Goal: Transaction & Acquisition: Book appointment/travel/reservation

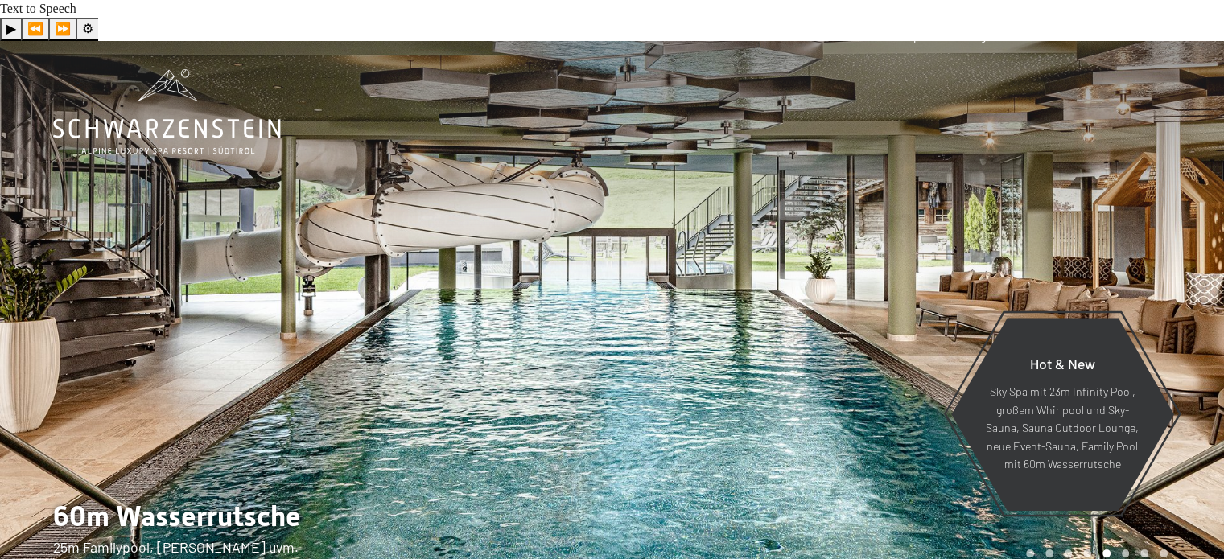
click at [1154, 33] on span "Menü" at bounding box center [1152, 36] width 31 height 14
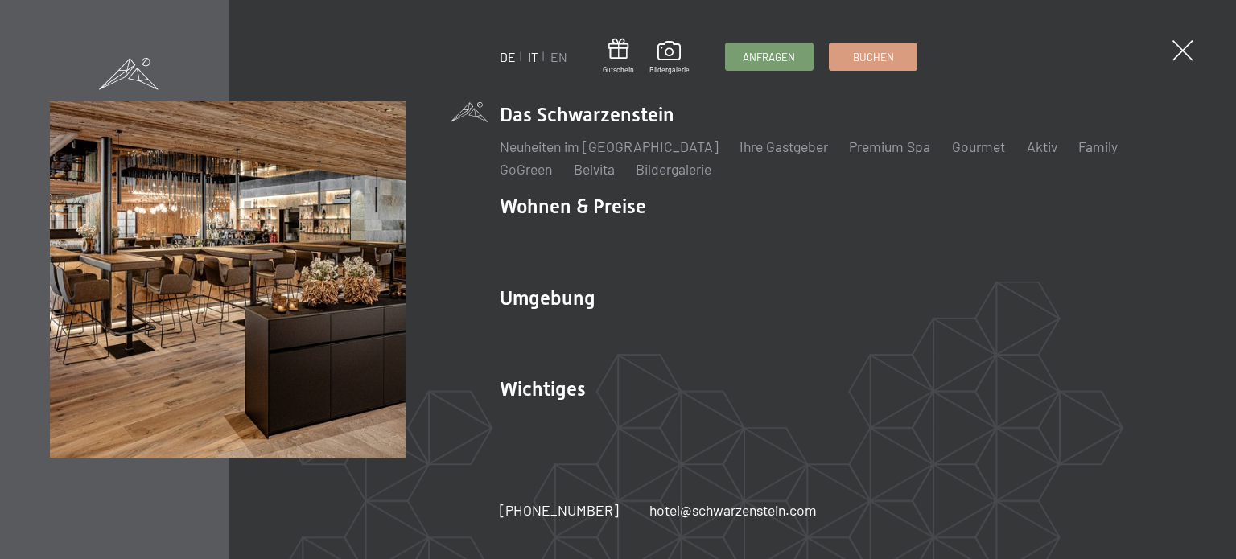
click at [531, 55] on link "IT" at bounding box center [533, 56] width 10 height 15
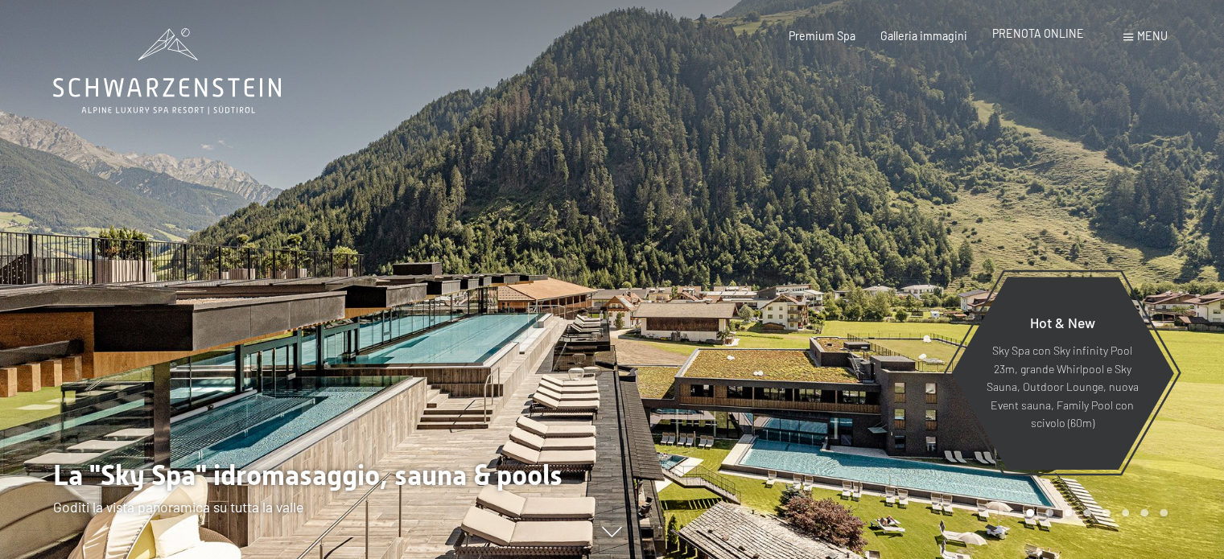
click at [1035, 38] on span "PRENOTA ONLINE" at bounding box center [1038, 34] width 92 height 14
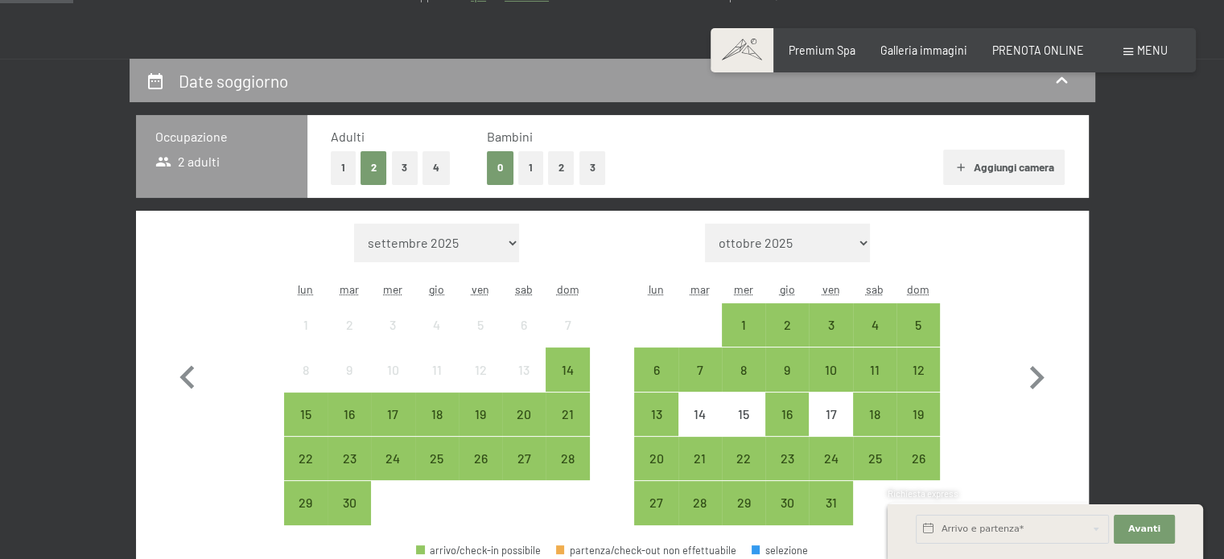
scroll to position [332, 0]
click at [831, 319] on div "3" at bounding box center [831, 339] width 40 height 40
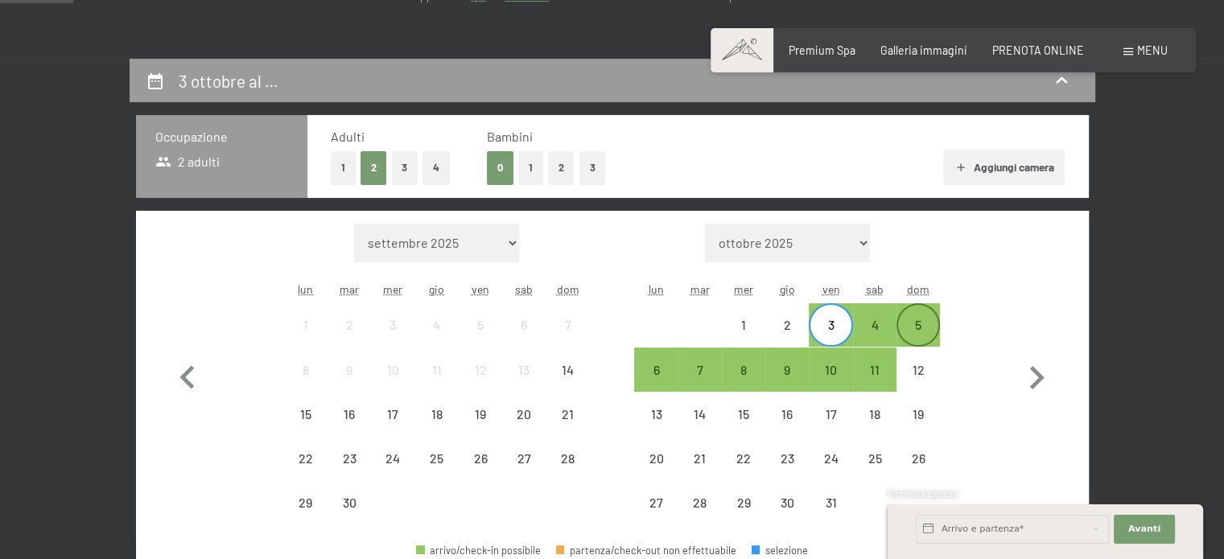
click at [921, 305] on div "5" at bounding box center [918, 325] width 40 height 40
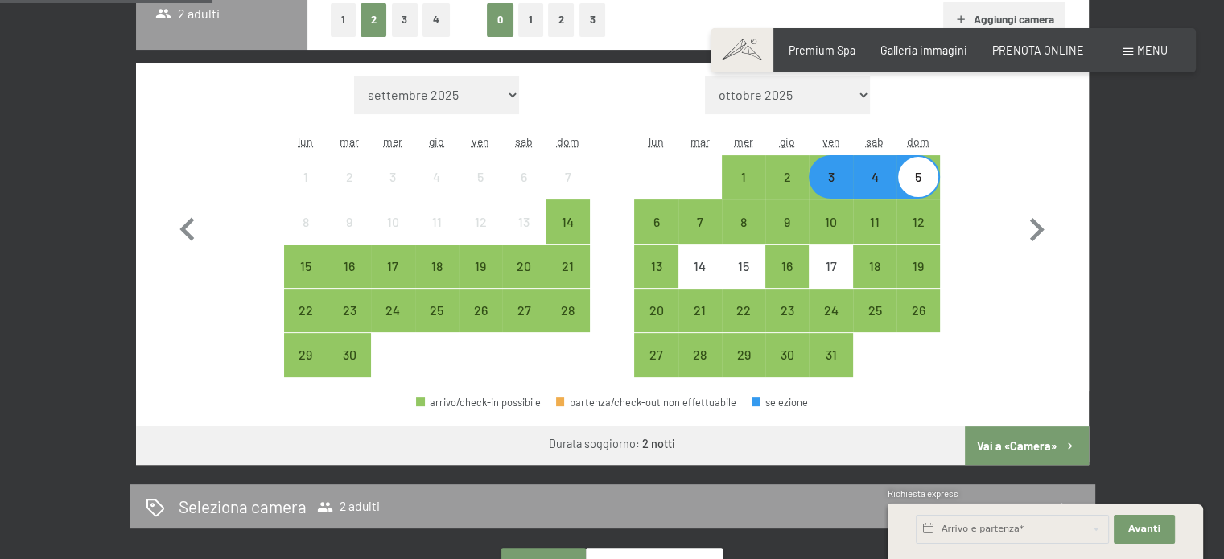
scroll to position [480, 0]
click at [1017, 427] on button "Vai a «Camera»" at bounding box center [1026, 446] width 123 height 39
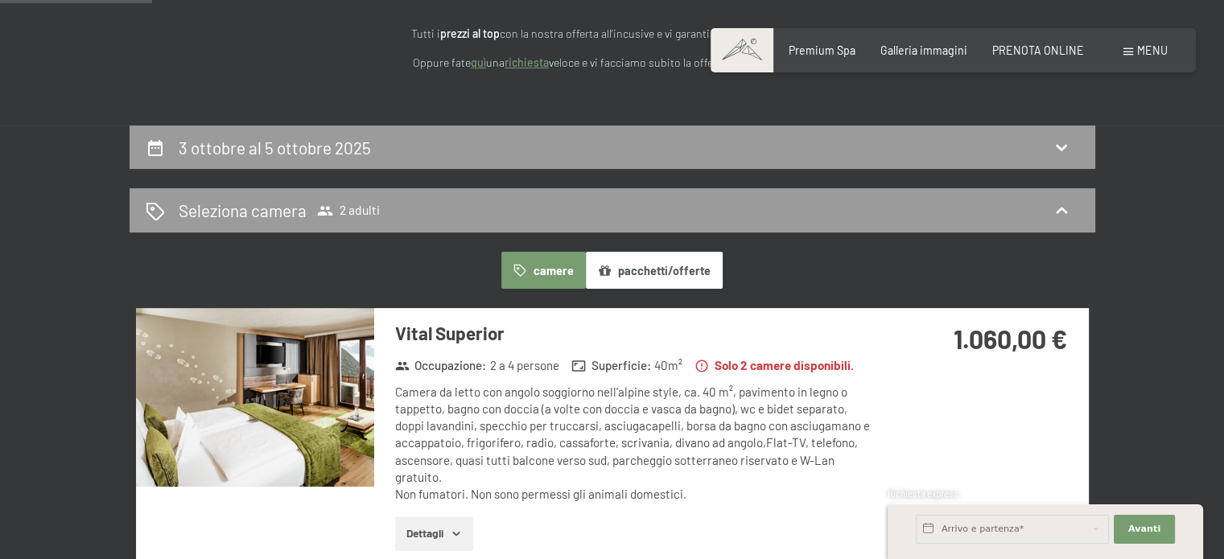
scroll to position [364, 0]
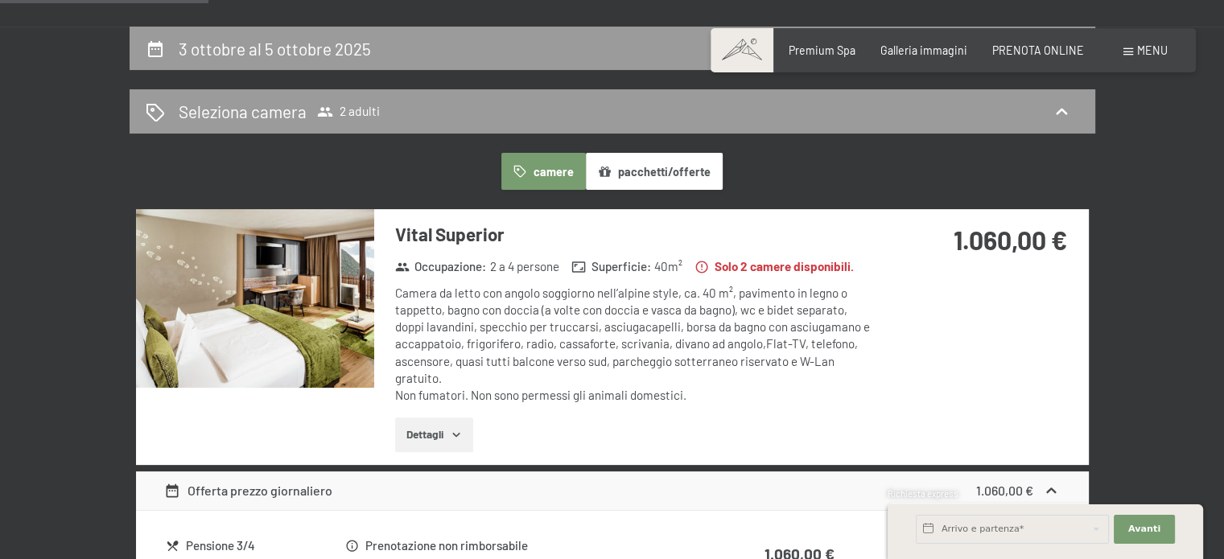
click at [434, 418] on button "Dettagli" at bounding box center [434, 435] width 78 height 35
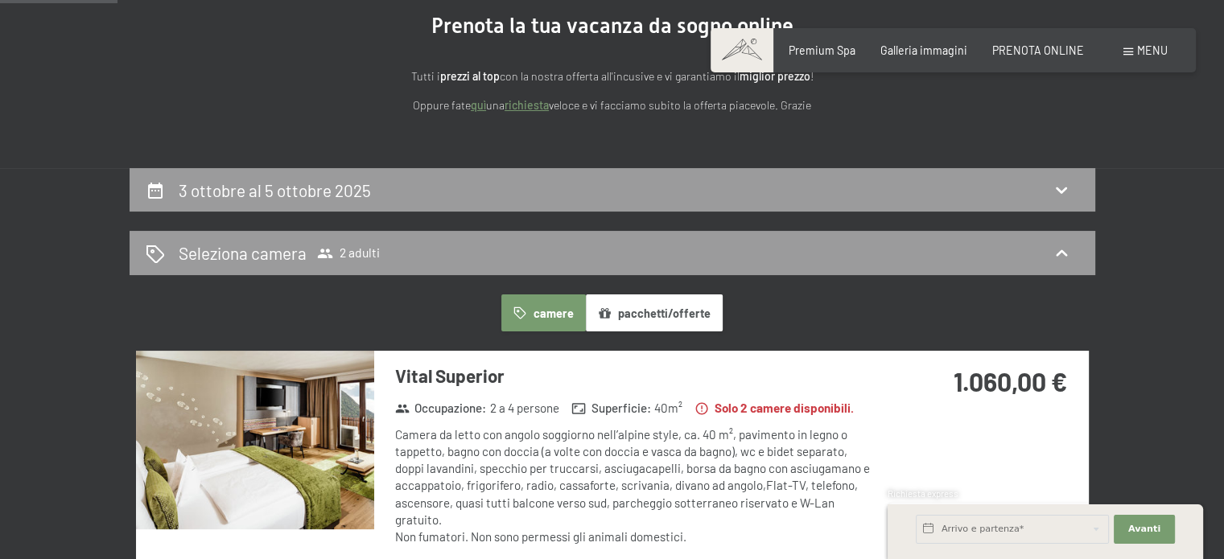
scroll to position [221, 0]
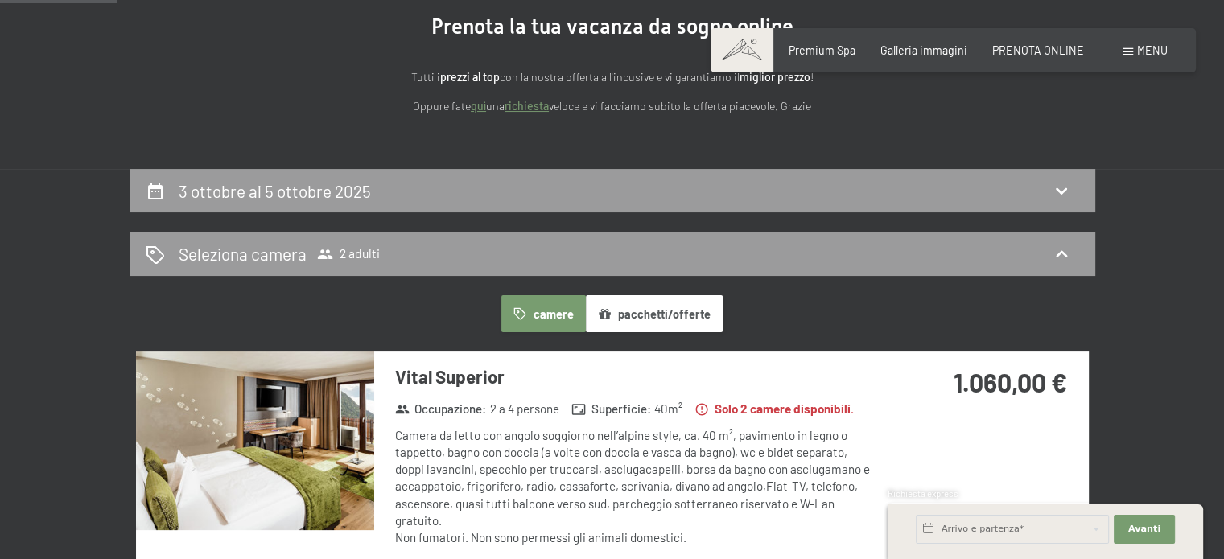
click at [642, 295] on button "pacchetti/offerte" at bounding box center [654, 313] width 137 height 37
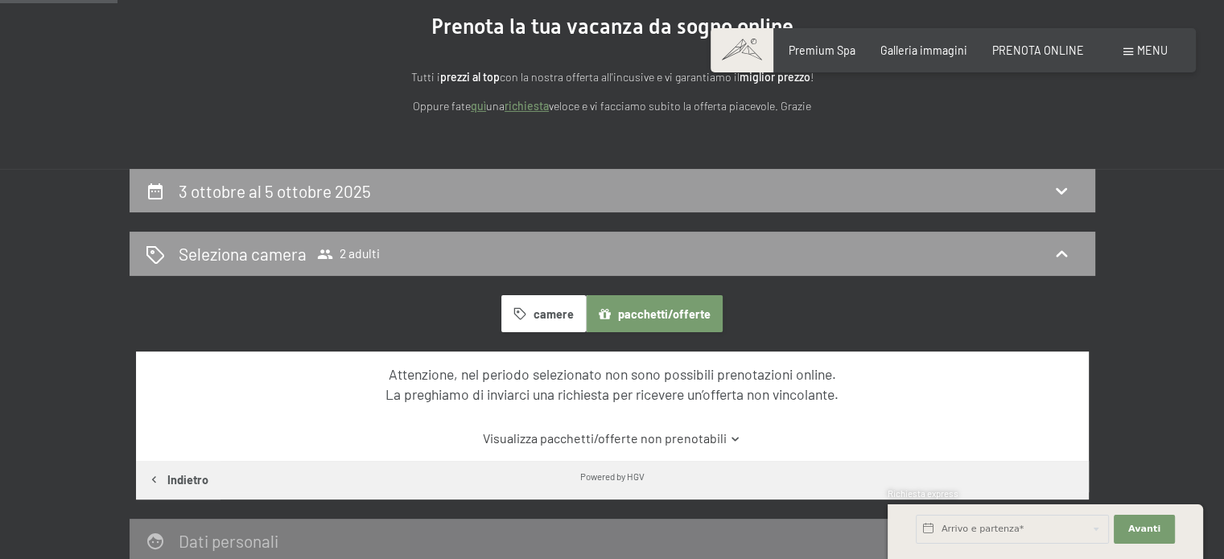
click at [534, 295] on button "camere" at bounding box center [543, 313] width 84 height 37
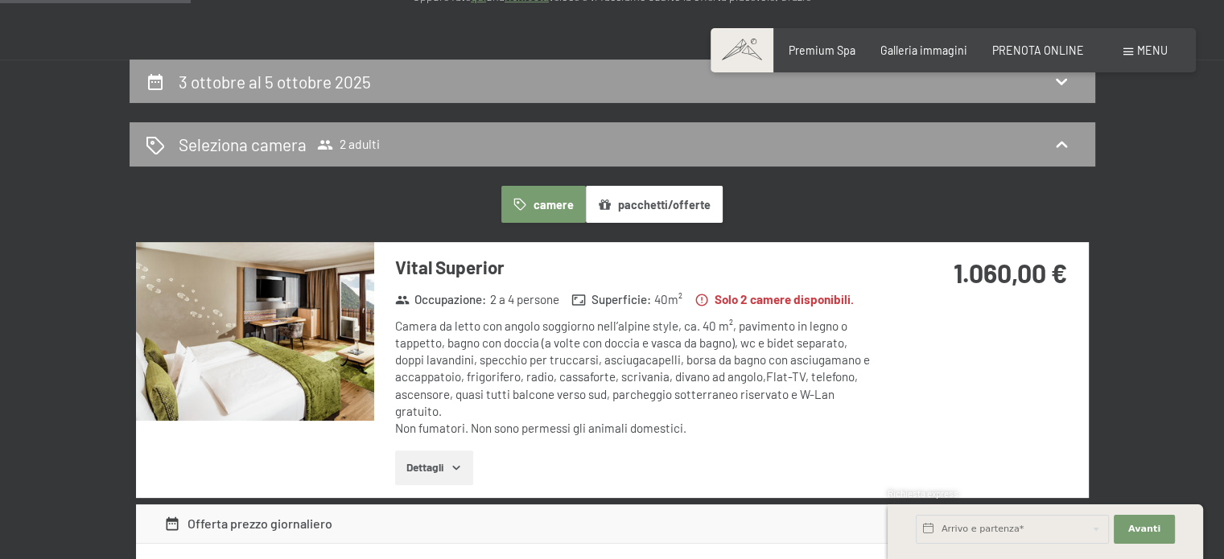
scroll to position [332, 0]
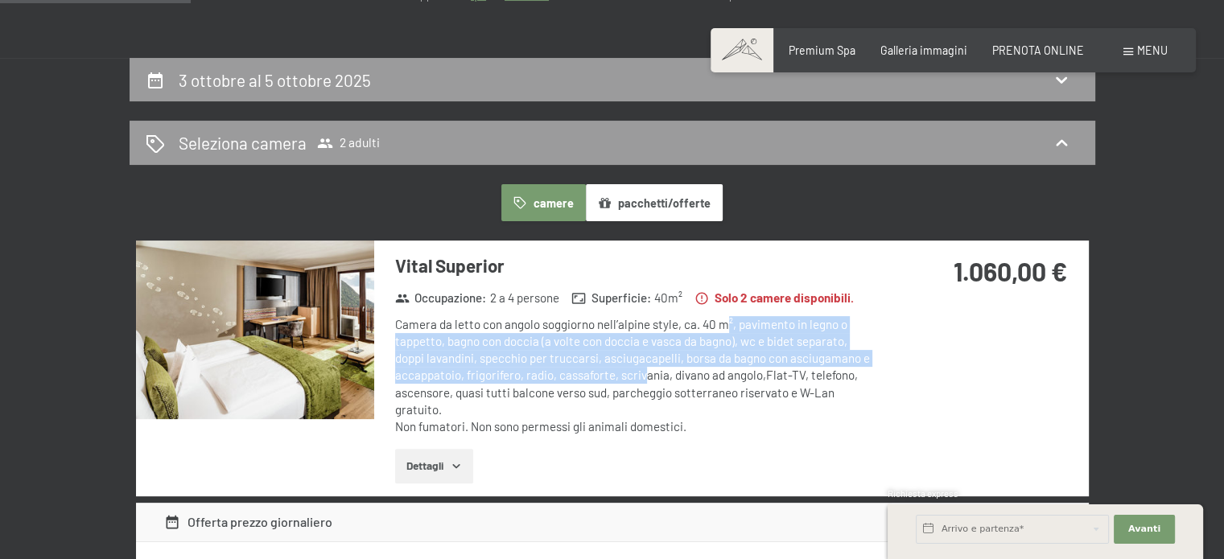
drag, startPoint x: 723, startPoint y: 286, endPoint x: 647, endPoint y: 327, distance: 86.1
click at [647, 327] on div "Camera da letto con angolo soggiorno nell’alpine style, ca. 40 m², pavimento in…" at bounding box center [634, 376] width 479 height 120
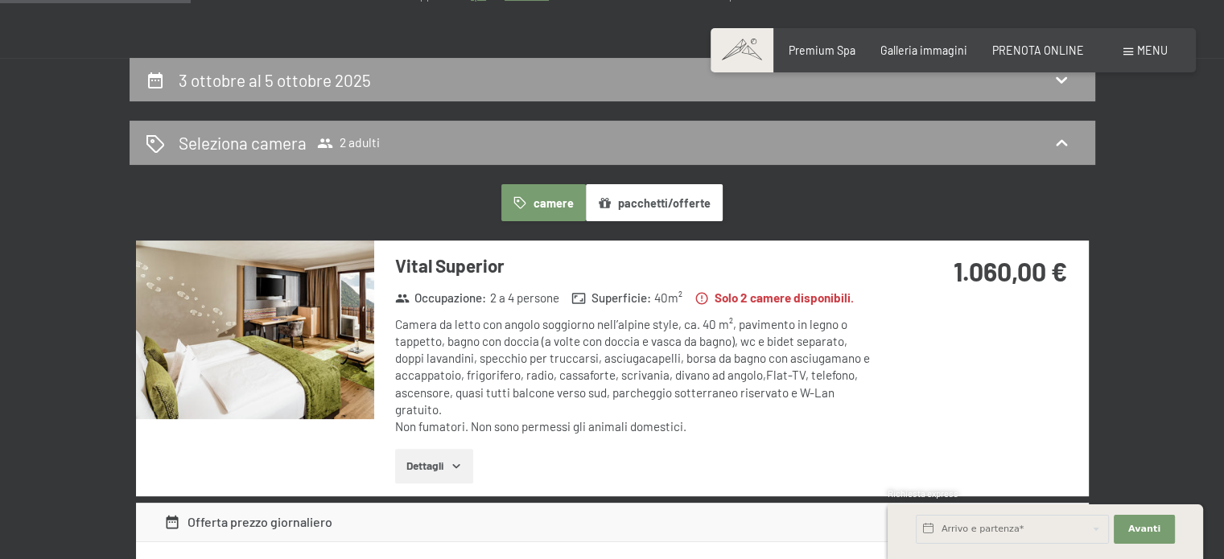
click at [755, 353] on div "Camera da letto con angolo soggiorno nell’alpine style, ca. 40 m², pavimento in…" at bounding box center [634, 376] width 479 height 120
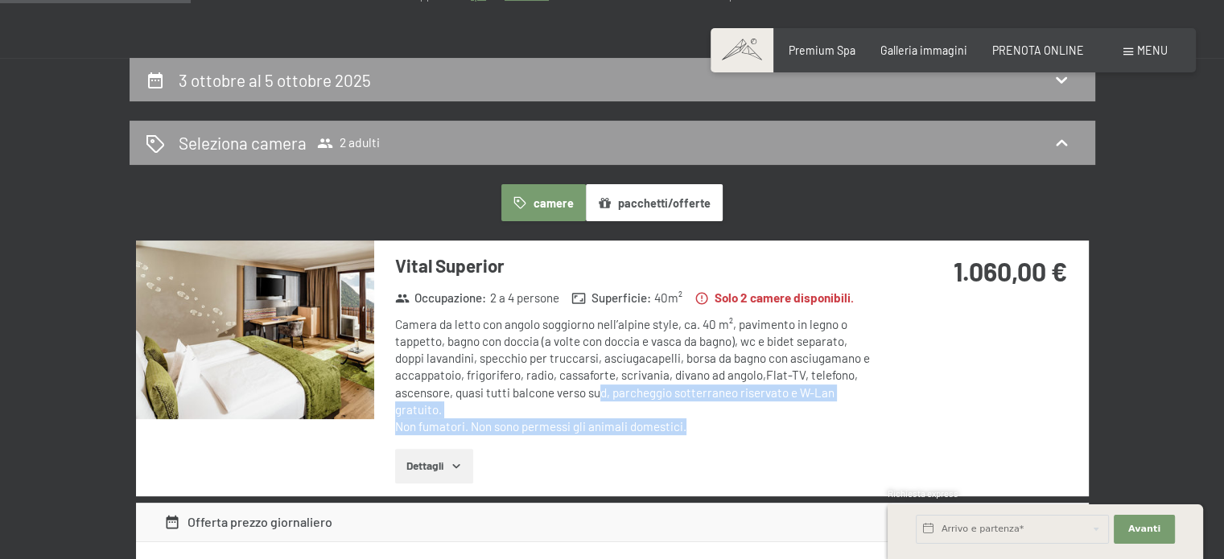
drag, startPoint x: 600, startPoint y: 344, endPoint x: 708, endPoint y: 386, distance: 115.7
click at [708, 386] on div "Camera da letto con angolo soggiorno nell’alpine style, ca. 40 m², pavimento in…" at bounding box center [634, 376] width 479 height 120
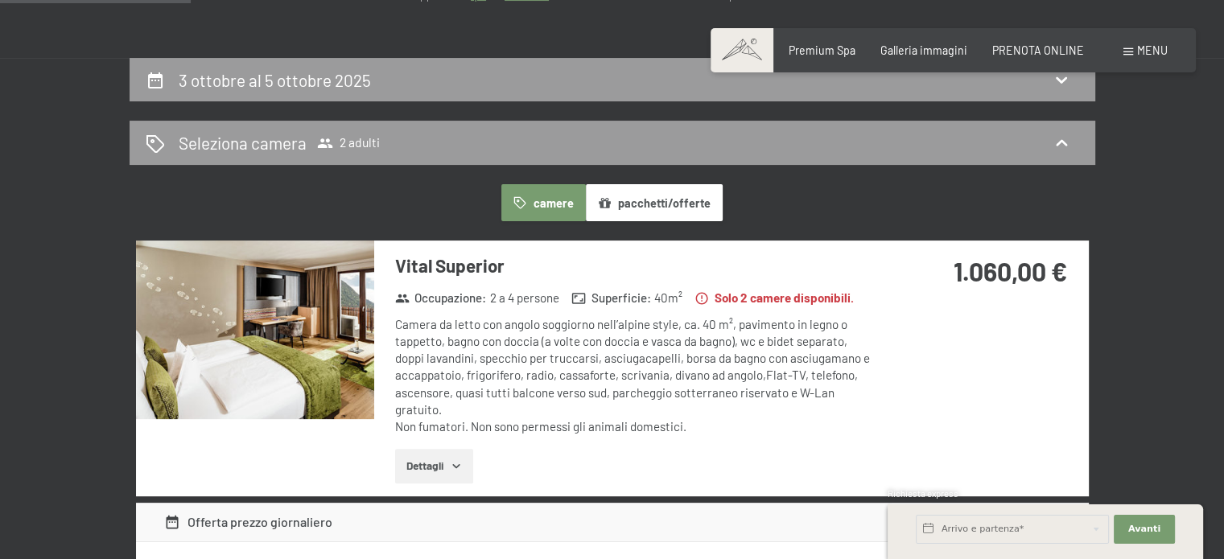
click at [583, 344] on div "Camera da letto con angolo soggiorno nell’alpine style, ca. 40 m², pavimento in…" at bounding box center [634, 376] width 479 height 120
click at [410, 449] on button "Dettagli" at bounding box center [434, 466] width 78 height 35
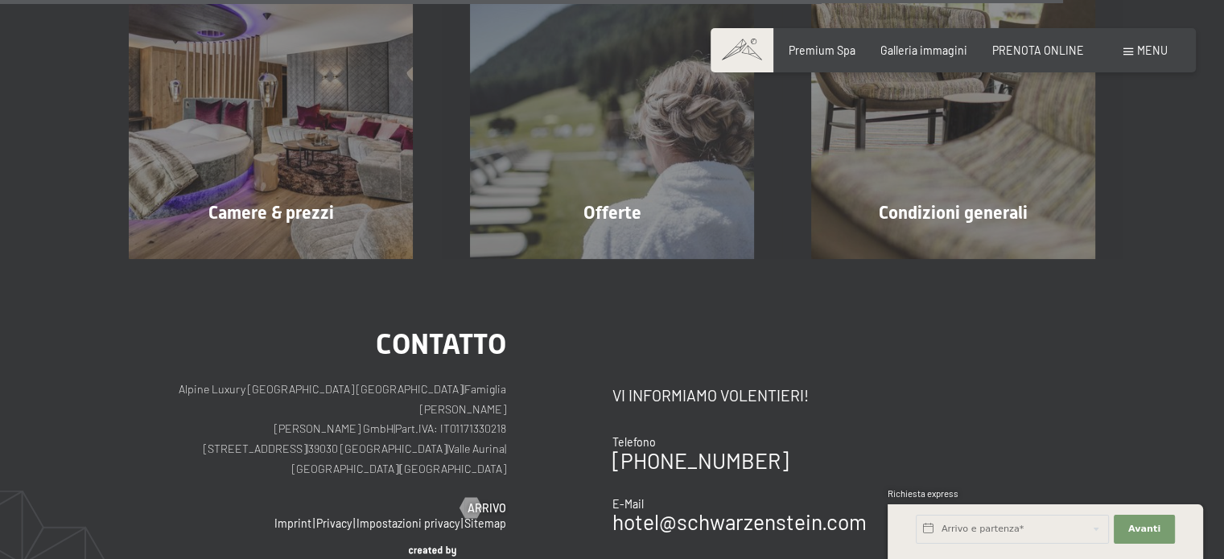
scroll to position [2009, 0]
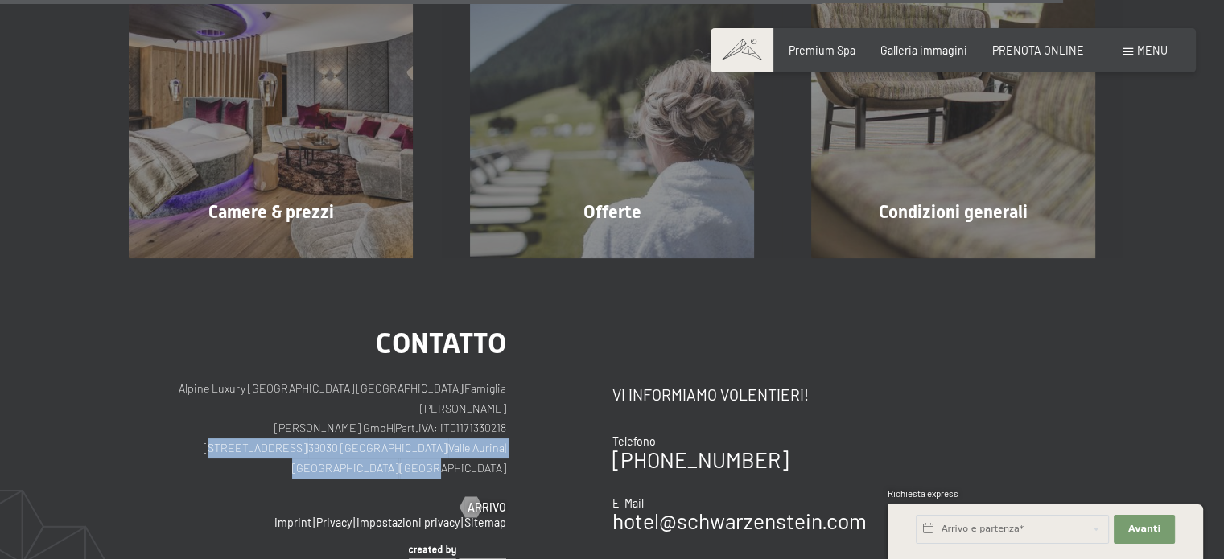
drag, startPoint x: 213, startPoint y: 365, endPoint x: 501, endPoint y: 366, distance: 288.2
click at [501, 379] on p "Alpine Luxury SPA Resort SCHWARZENSTEIN | Famiglia Zimmerhofer Otmar Zimmerhofe…" at bounding box center [318, 428] width 378 height 99
